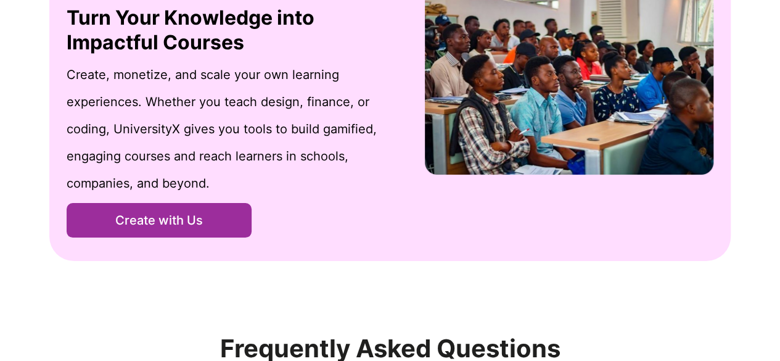
scroll to position [1597, 0]
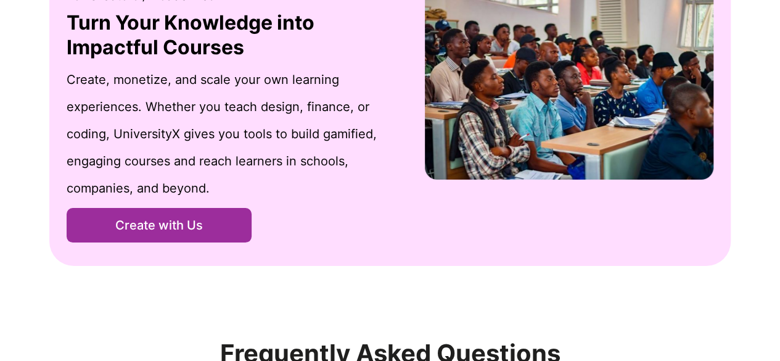
drag, startPoint x: 176, startPoint y: 125, endPoint x: 2, endPoint y: 83, distance: 178.7
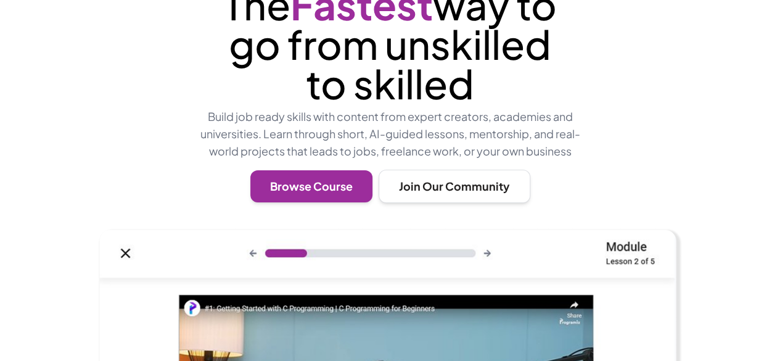
scroll to position [141, 0]
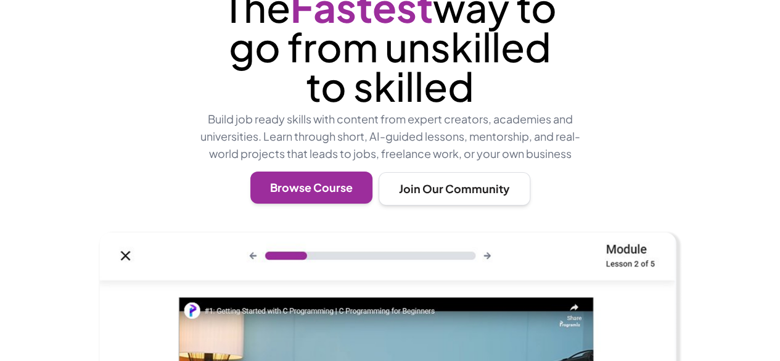
click at [304, 185] on button "Browse Course" at bounding box center [311, 187] width 122 height 32
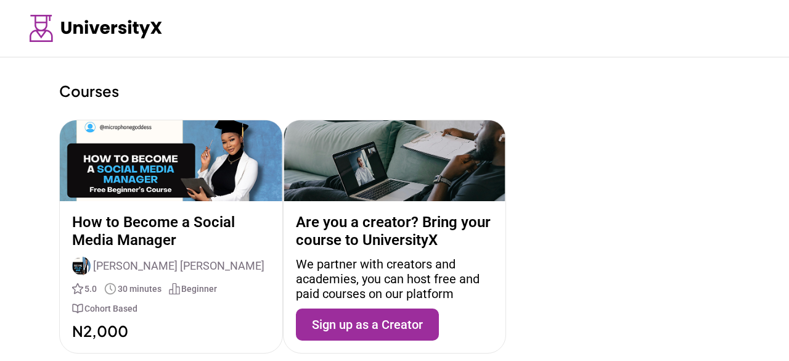
click at [323, 75] on div "Courses How to Become a Social Media Manager [PERSON_NAME] [PERSON_NAME] 5.0 30…" at bounding box center [394, 176] width 789 height 353
click at [480, 28] on div at bounding box center [394, 28] width 789 height 57
